Goal: Information Seeking & Learning: Learn about a topic

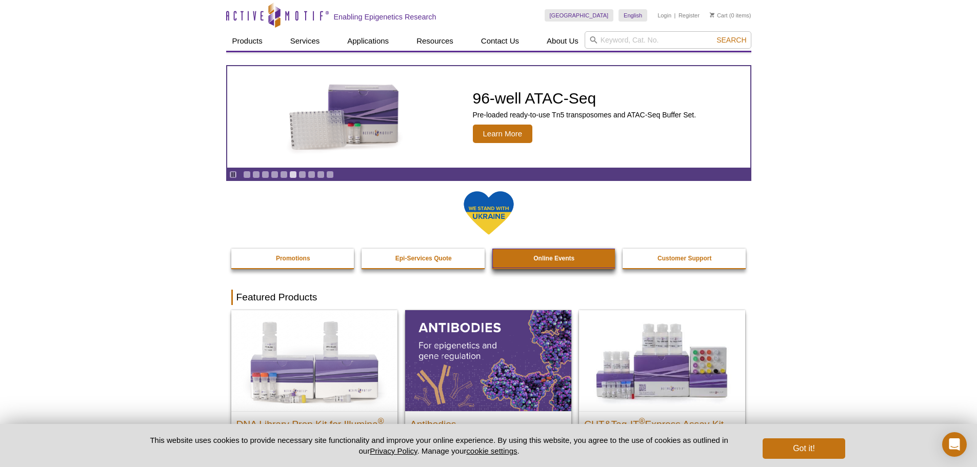
click at [533, 258] on link "Online Events" at bounding box center [554, 258] width 124 height 19
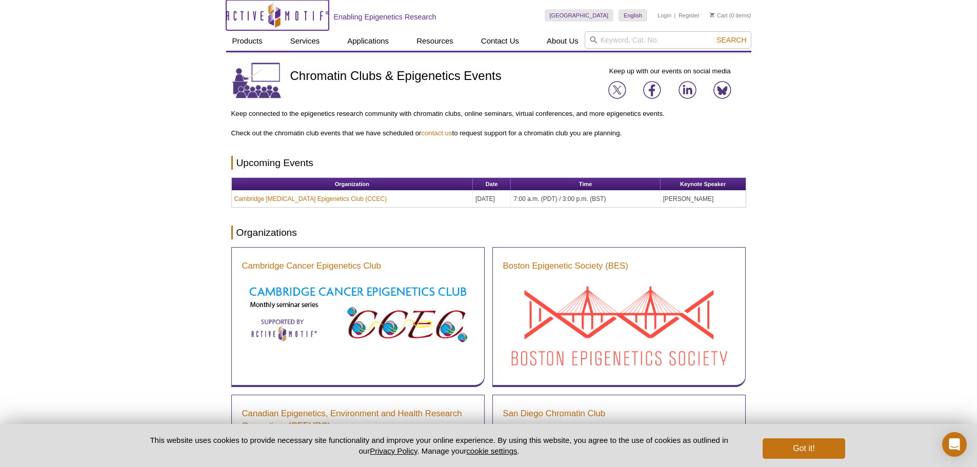
click at [284, 13] on icon "Active Motif Logo" at bounding box center [277, 15] width 103 height 25
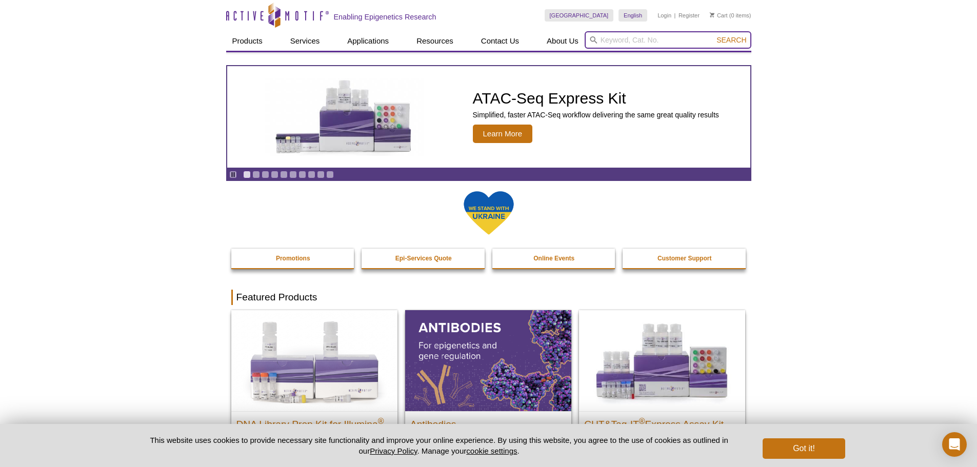
click at [615, 37] on input "search" at bounding box center [668, 39] width 167 height 17
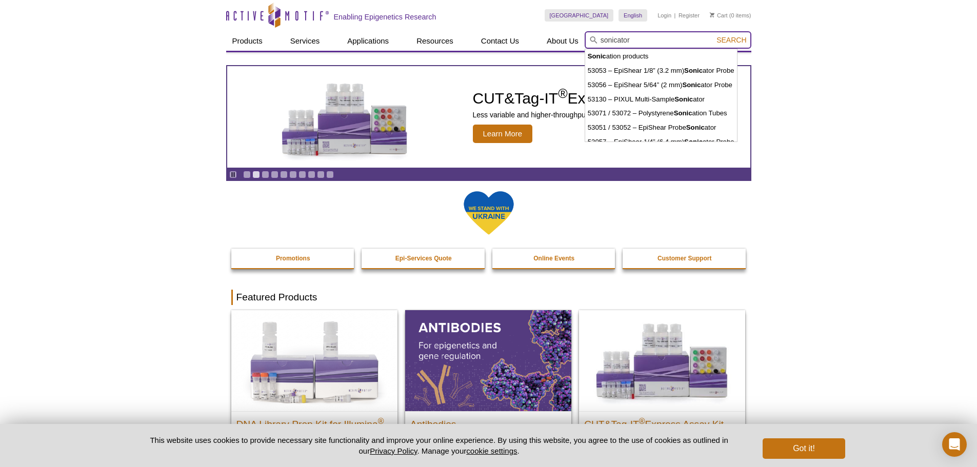
type input "sonicator"
click at [714, 35] on button "Search" at bounding box center [732, 39] width 36 height 9
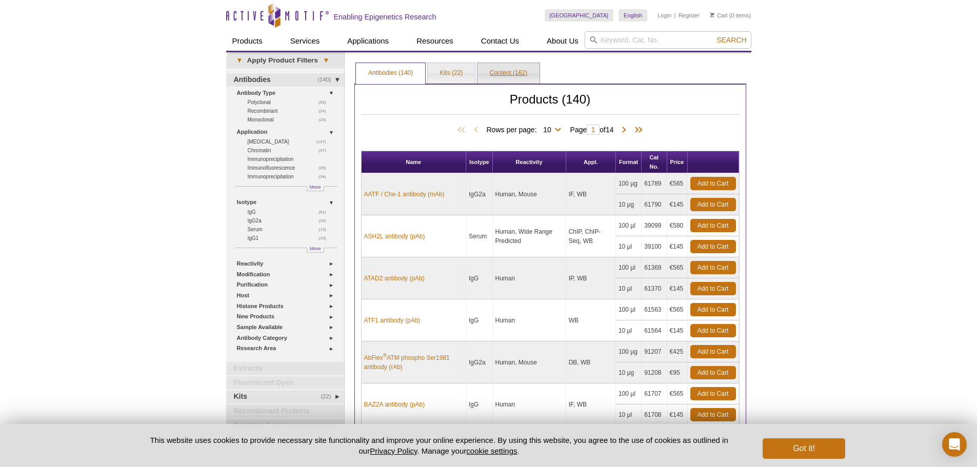
click at [495, 72] on link "Content (162)" at bounding box center [509, 73] width 62 height 21
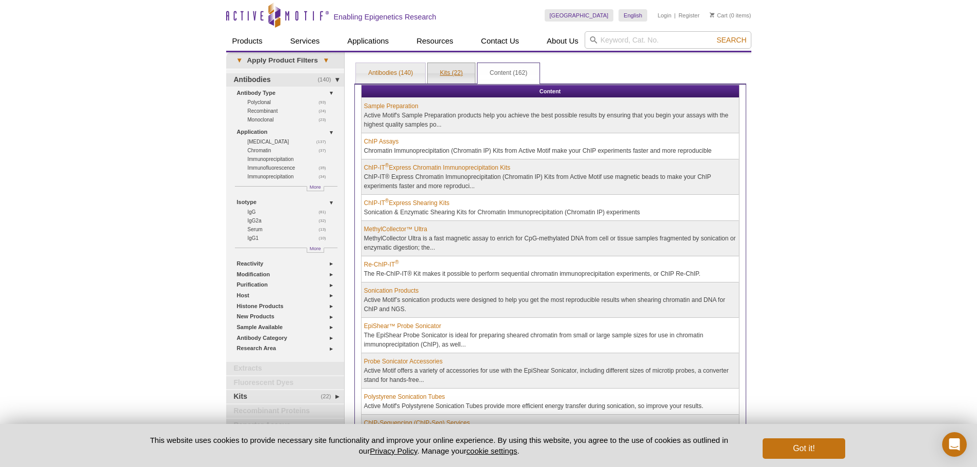
click at [445, 73] on link "Kits (22)" at bounding box center [452, 73] width 48 height 21
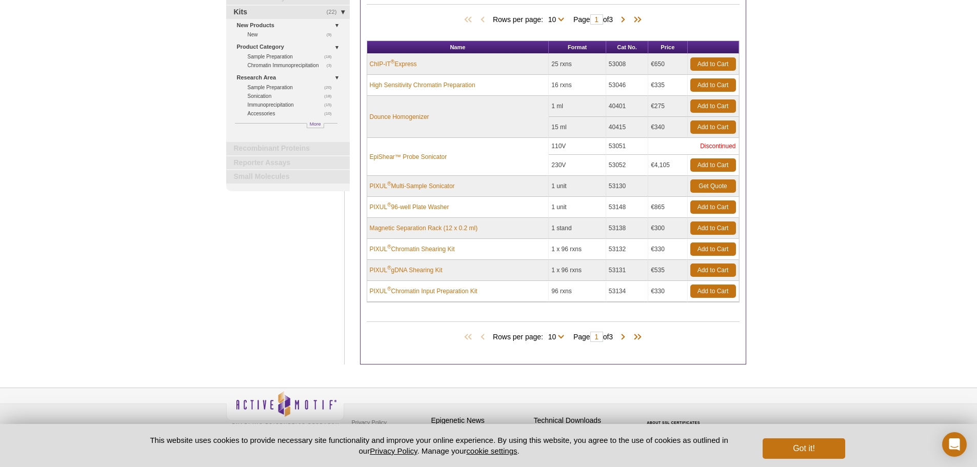
scroll to position [121, 0]
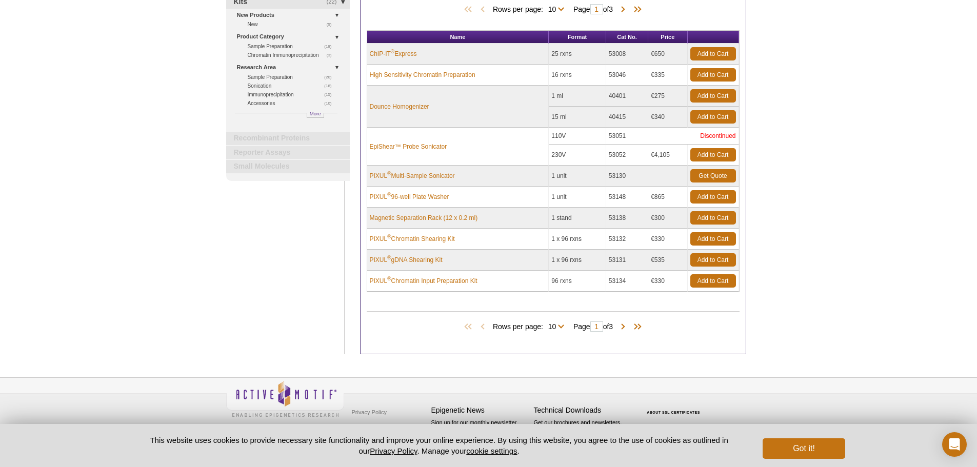
drag, startPoint x: 576, startPoint y: 133, endPoint x: 582, endPoint y: 133, distance: 5.7
click at [579, 133] on td "110V" at bounding box center [577, 136] width 57 height 17
click at [169, 230] on div "Active Motif Logo Enabling Epigenetics Research 0 Search Skip to content Active…" at bounding box center [488, 173] width 977 height 588
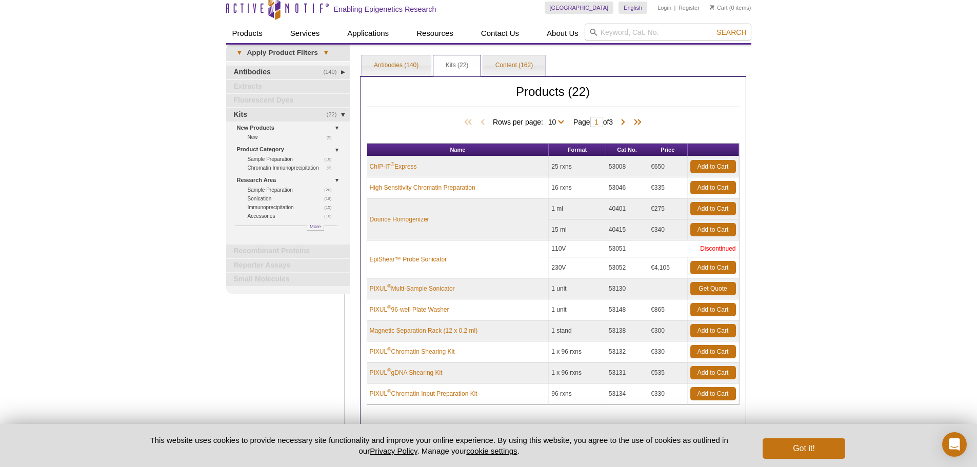
scroll to position [0, 0]
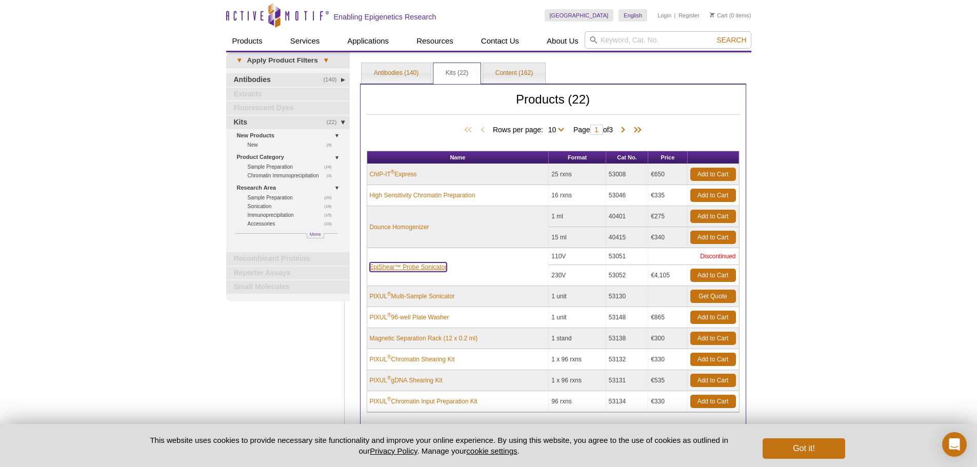
click at [411, 265] on link "EpiShear™ Probe Sonicator" at bounding box center [408, 267] width 77 height 9
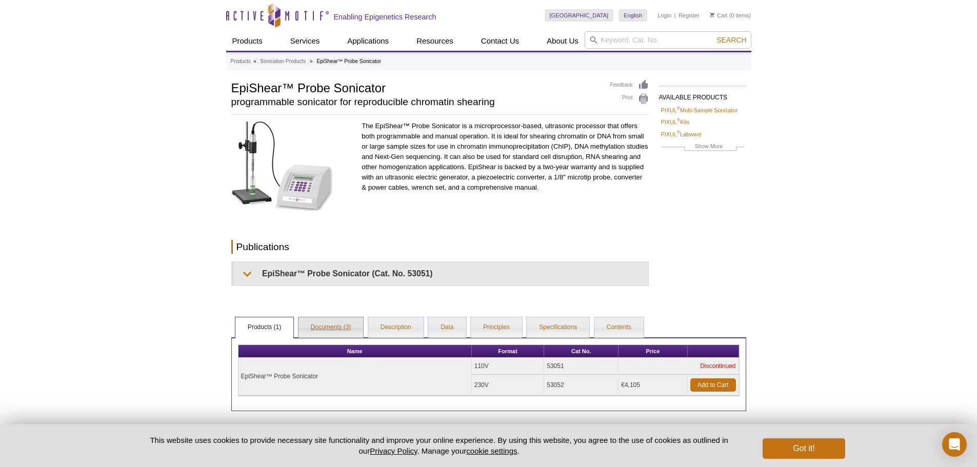
click at [326, 326] on link "Documents (3)" at bounding box center [331, 328] width 65 height 21
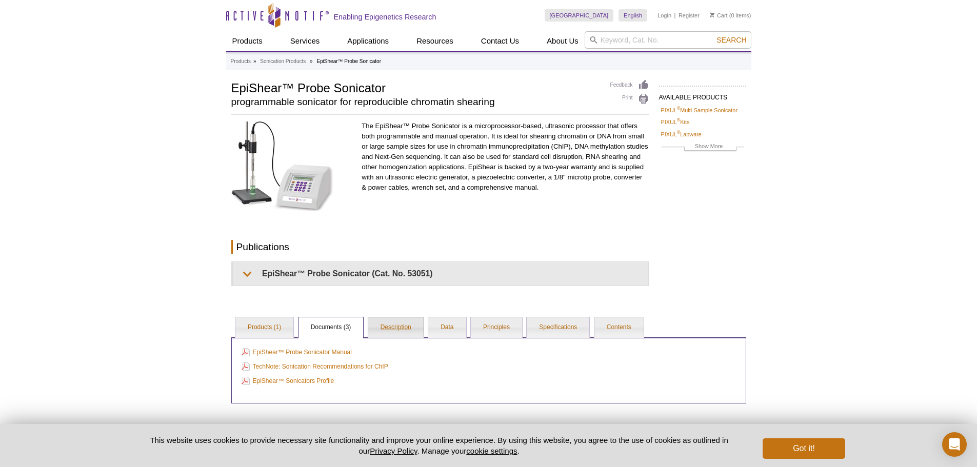
click at [394, 328] on link "Description" at bounding box center [395, 328] width 55 height 21
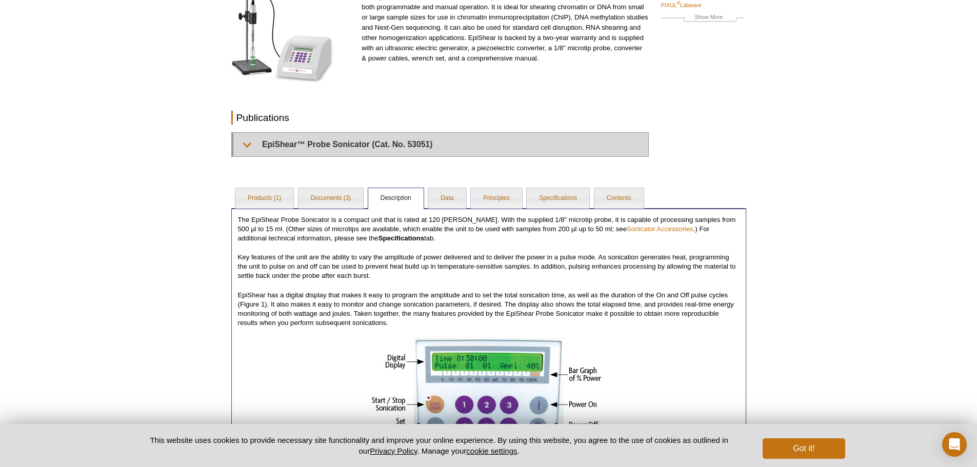
scroll to position [51, 0]
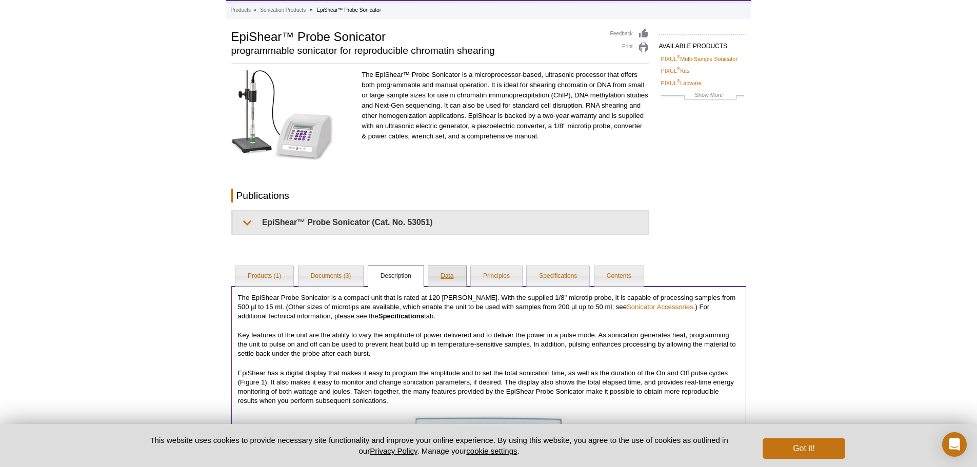
click at [443, 273] on link "Data" at bounding box center [446, 276] width 37 height 21
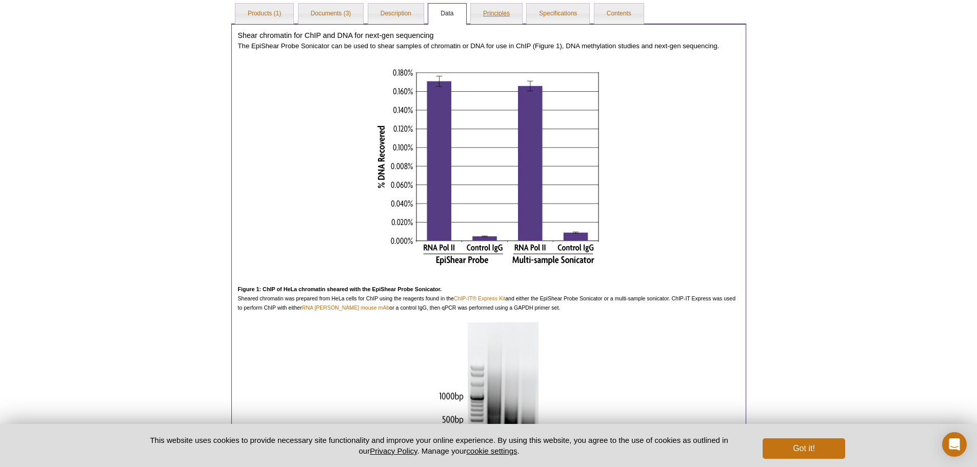
scroll to position [103, 0]
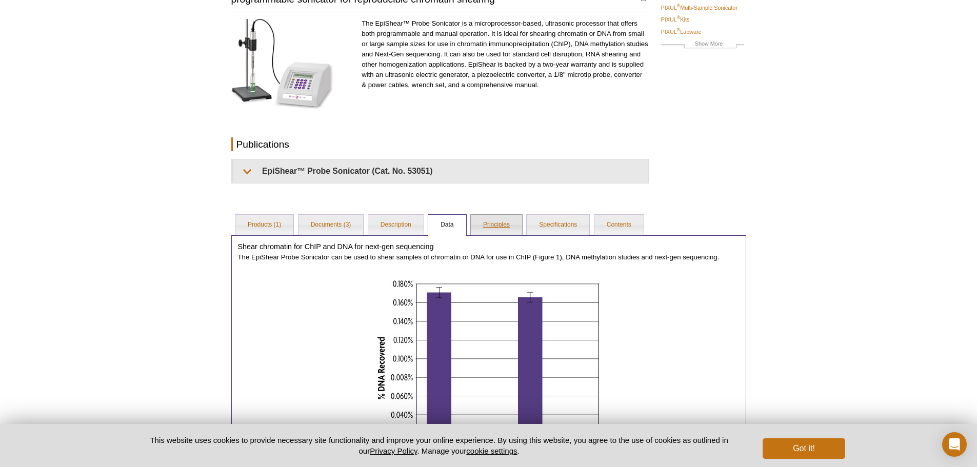
click at [494, 226] on link "Principles" at bounding box center [496, 225] width 51 height 21
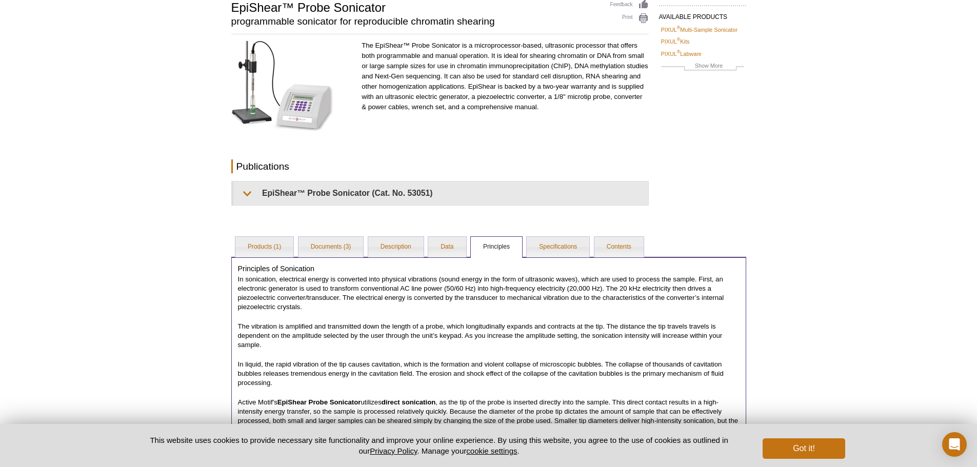
scroll to position [51, 0]
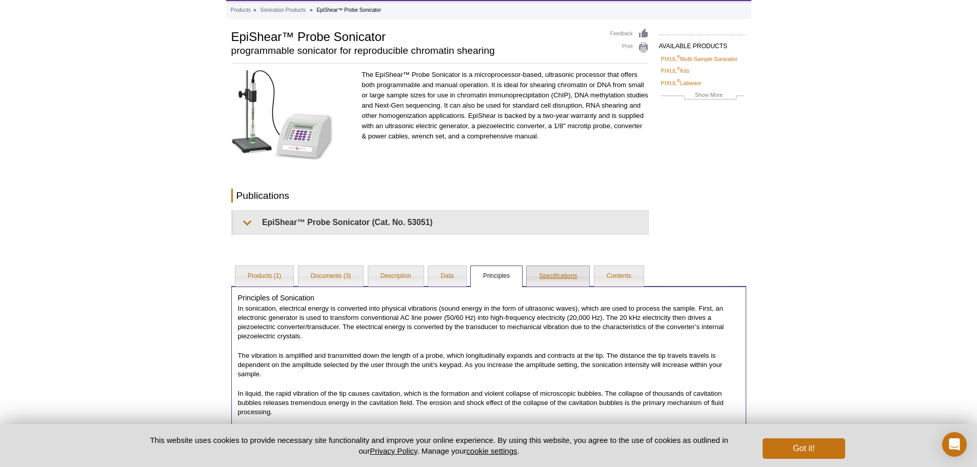
click at [556, 275] on link "Specifications" at bounding box center [558, 276] width 63 height 21
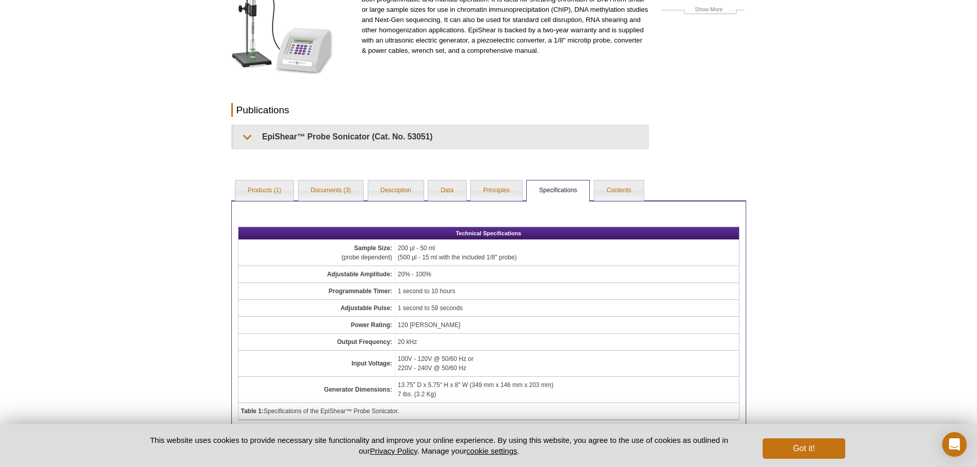
scroll to position [238, 0]
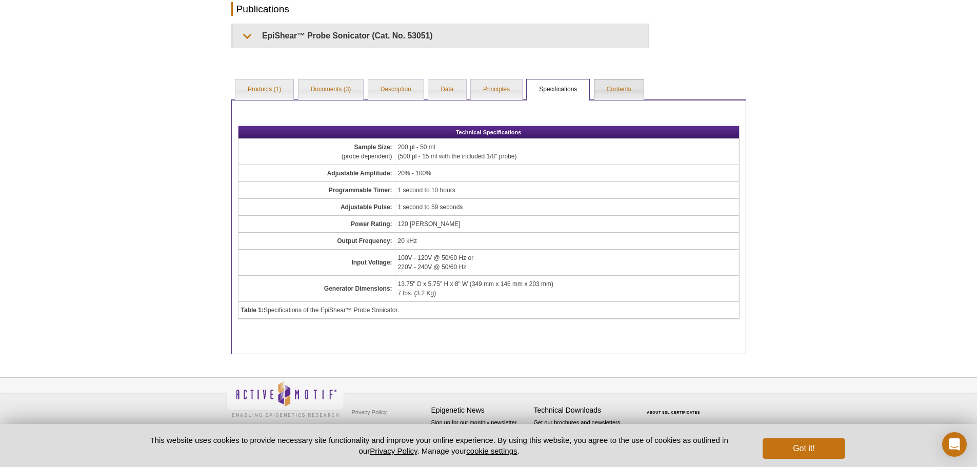
click at [611, 87] on link "Contents" at bounding box center [619, 90] width 49 height 21
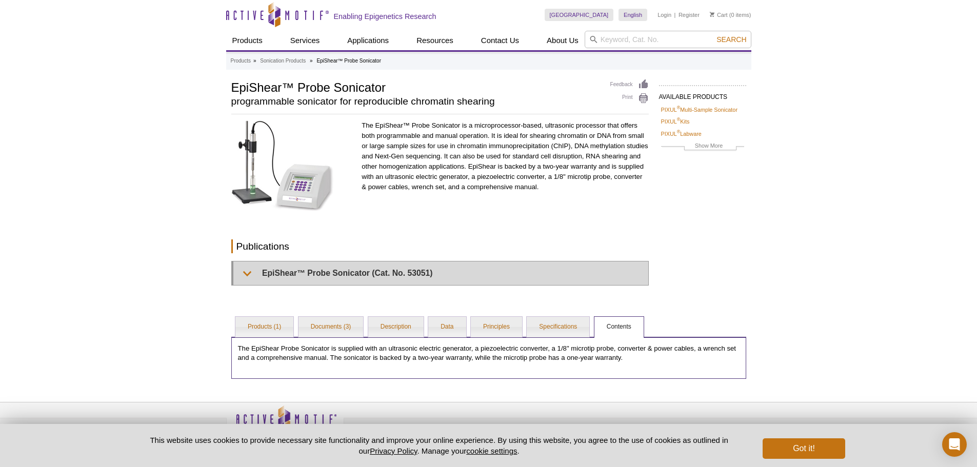
scroll to position [0, 0]
